Goal: Information Seeking & Learning: Learn about a topic

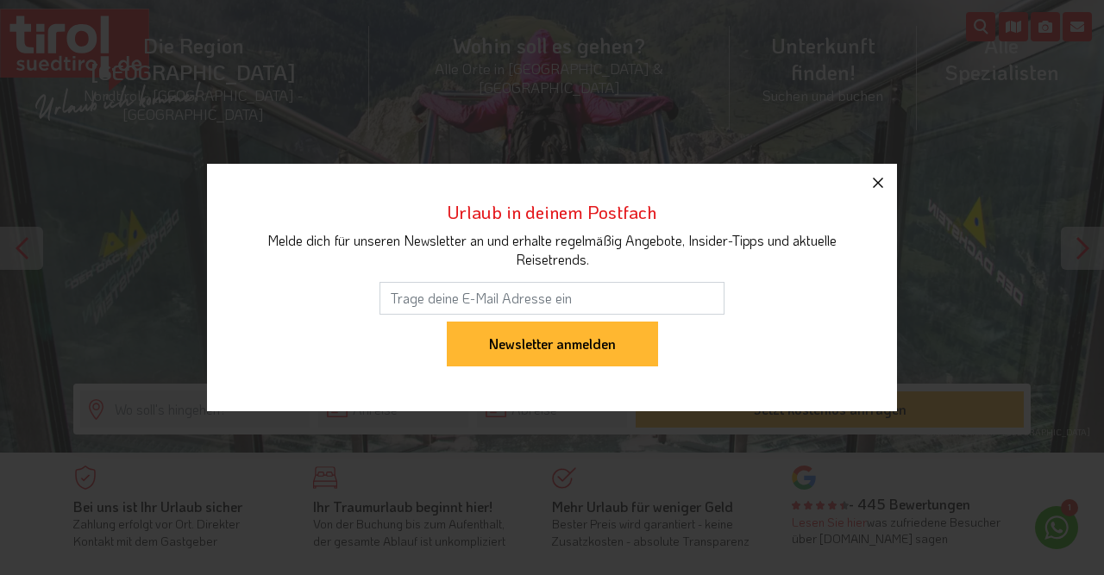
click at [877, 189] on icon "button" at bounding box center [878, 183] width 21 height 21
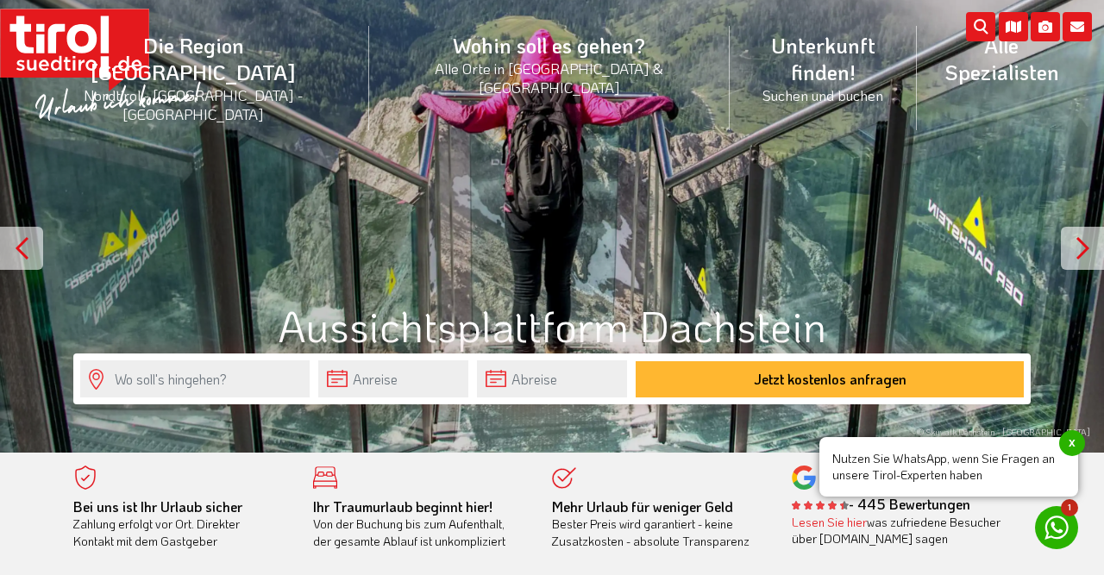
click at [1078, 239] on div at bounding box center [1082, 248] width 43 height 43
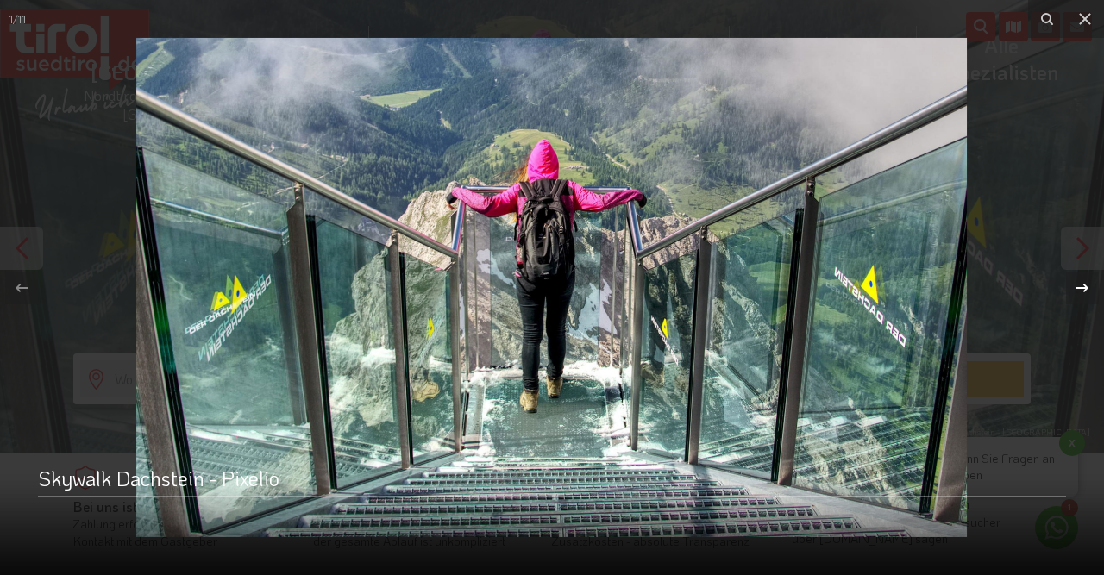
click at [1088, 282] on icon at bounding box center [1082, 288] width 21 height 21
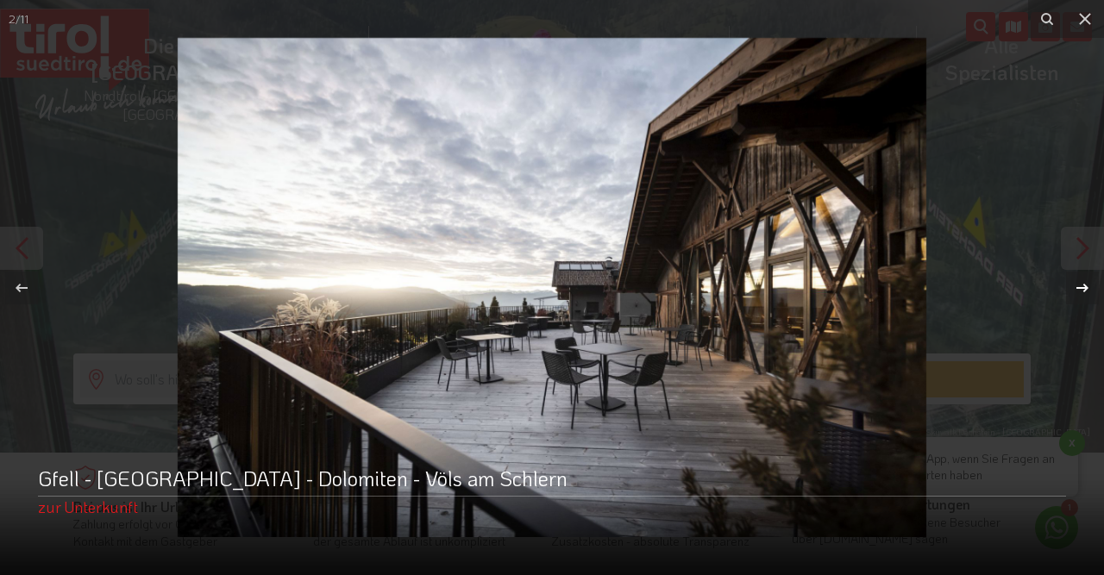
click at [1084, 292] on icon at bounding box center [1083, 287] width 12 height 9
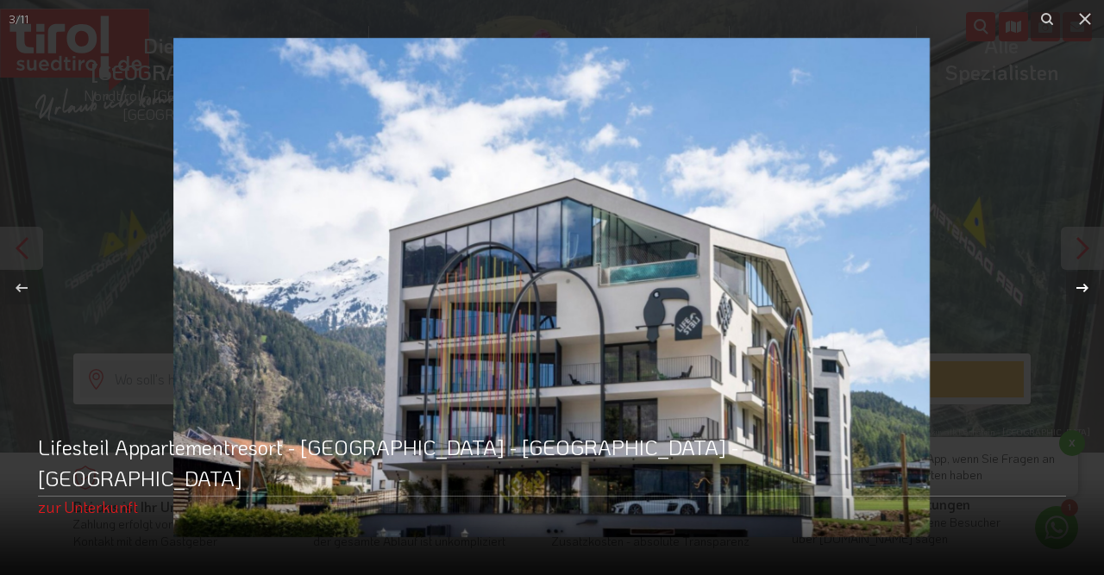
click at [1084, 292] on icon at bounding box center [1083, 287] width 12 height 9
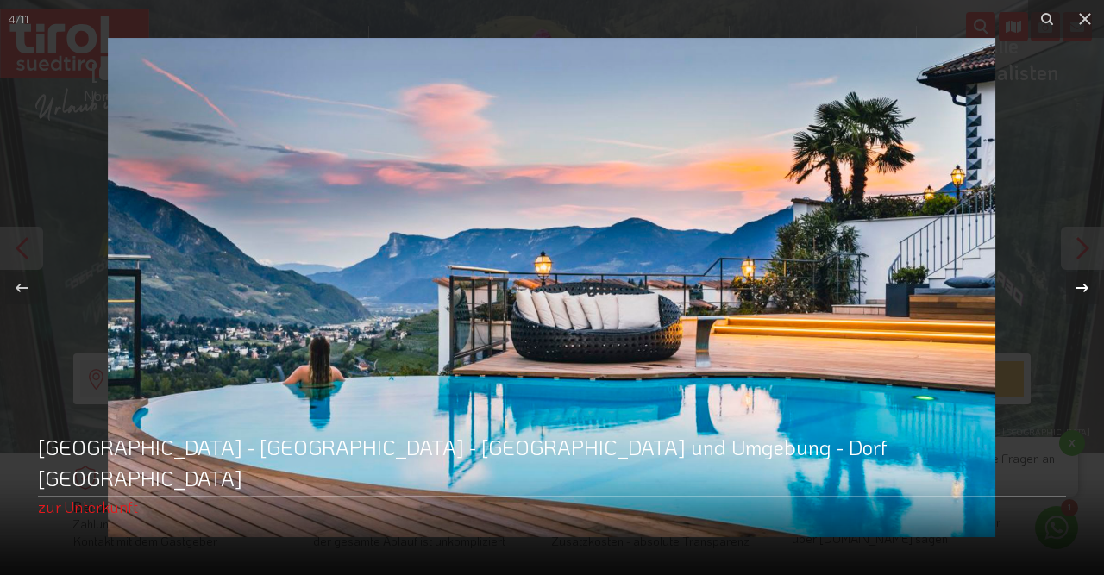
click at [1084, 292] on div "4 / 11 Hotel Golserhof - Südtirol - Meran und Umgebung - Dorf Tirol zur Unterku…" at bounding box center [552, 287] width 1104 height 575
click at [22, 286] on icon at bounding box center [21, 288] width 21 height 21
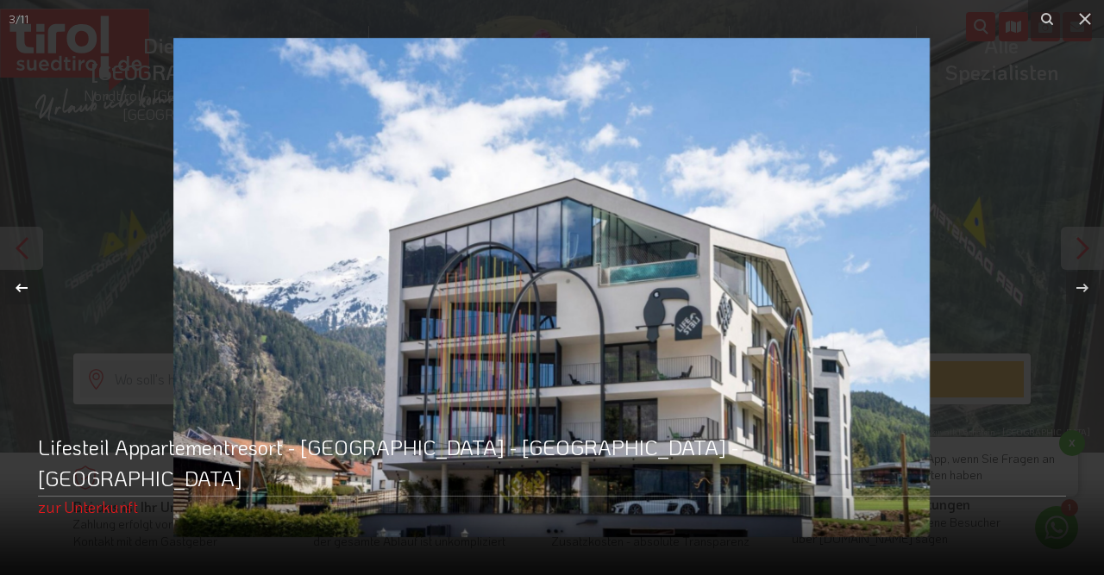
click at [22, 286] on icon at bounding box center [21, 288] width 21 height 21
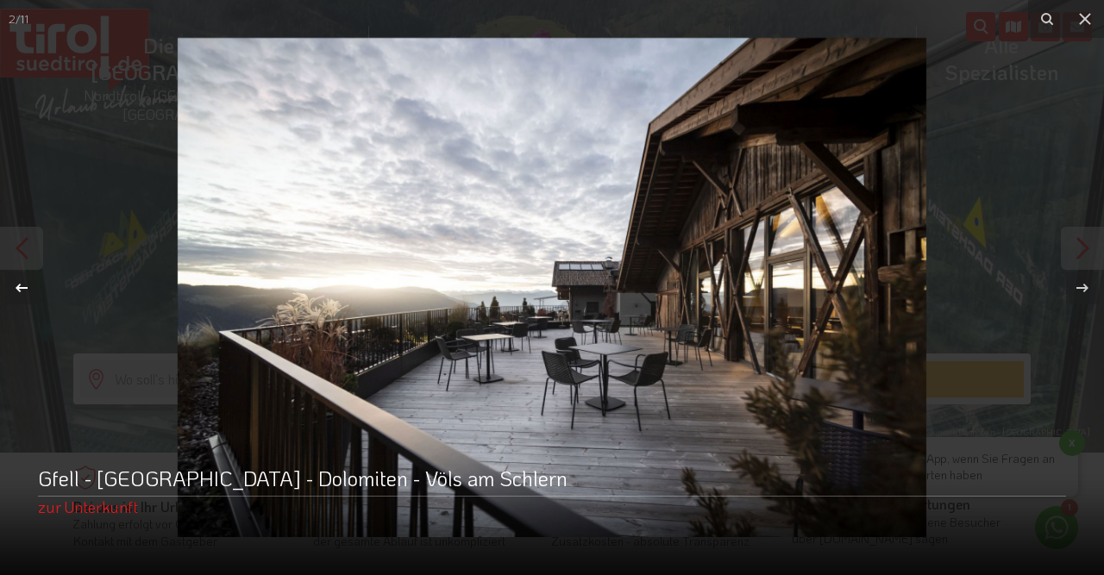
click at [22, 286] on icon at bounding box center [21, 288] width 21 height 21
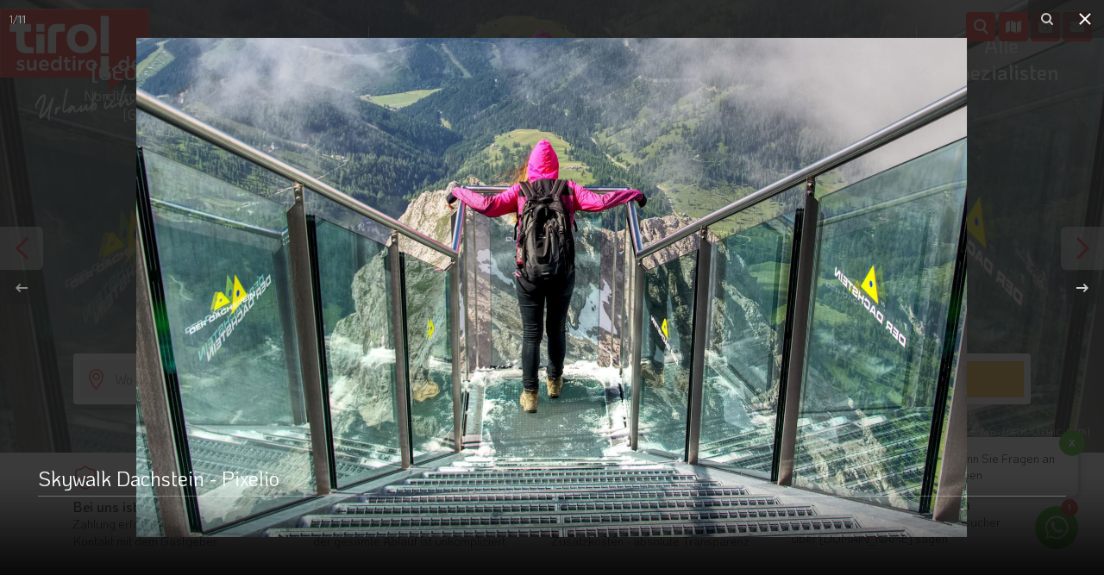
click at [1079, 20] on icon at bounding box center [1085, 19] width 21 height 21
